Goal: Task Accomplishment & Management: Manage account settings

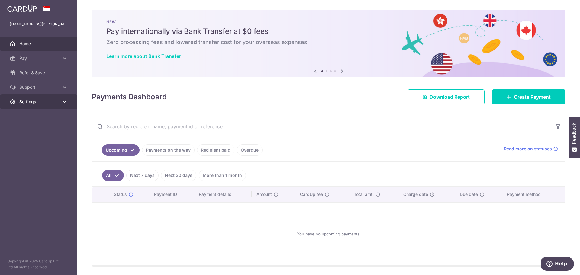
click at [64, 98] on link "Settings" at bounding box center [38, 102] width 77 height 14
click at [43, 130] on span "Logout" at bounding box center [39, 131] width 40 height 6
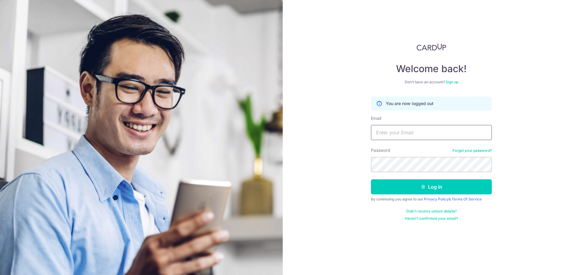
click at [412, 132] on input "Email" at bounding box center [431, 132] width 121 height 15
type input "peifen6@gmail.com"
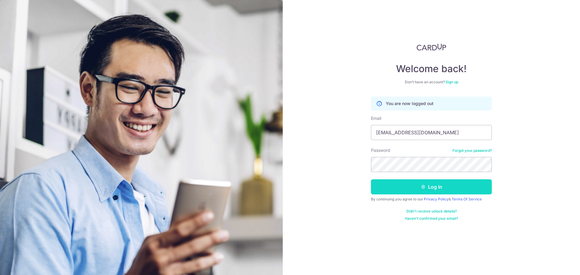
click at [437, 182] on button "Log in" at bounding box center [431, 186] width 121 height 15
